Goal: Task Accomplishment & Management: Use online tool/utility

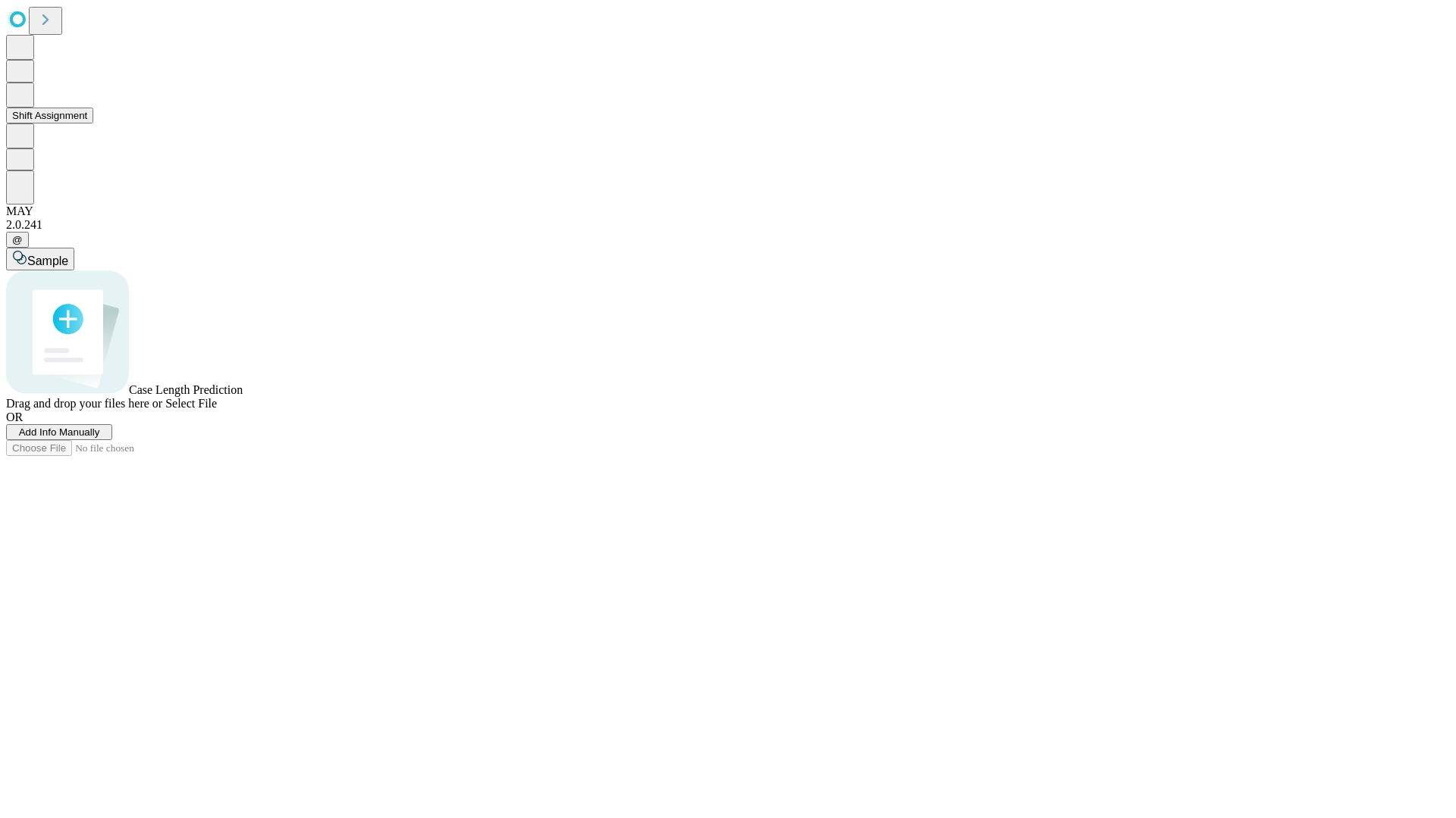
click at [93, 123] on button "Shift Assignment" at bounding box center [49, 115] width 87 height 16
